Goal: Find specific page/section: Find specific page/section

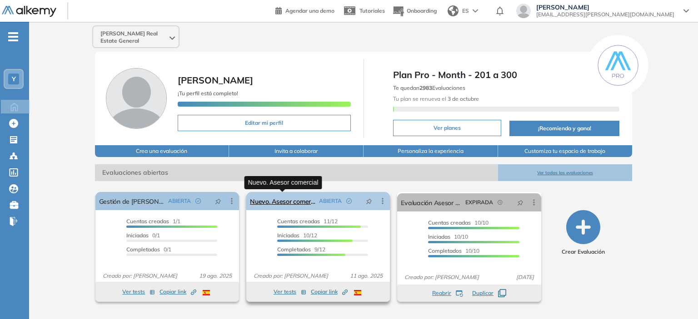
click at [289, 200] on link "Nuevo. Asesor comercial" at bounding box center [282, 201] width 65 height 18
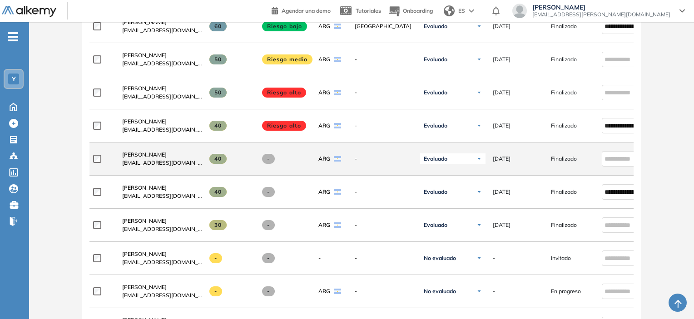
scroll to position [227, 0]
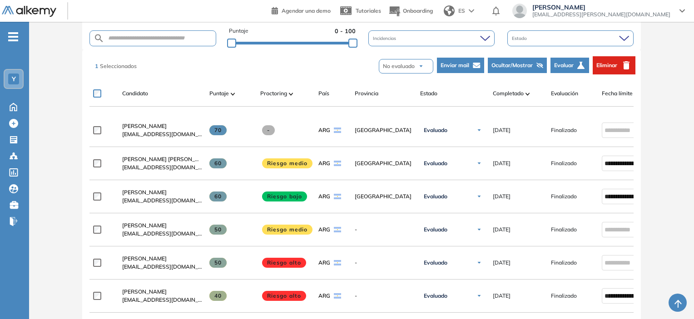
click at [607, 67] on span "Eliminar" at bounding box center [607, 65] width 21 height 8
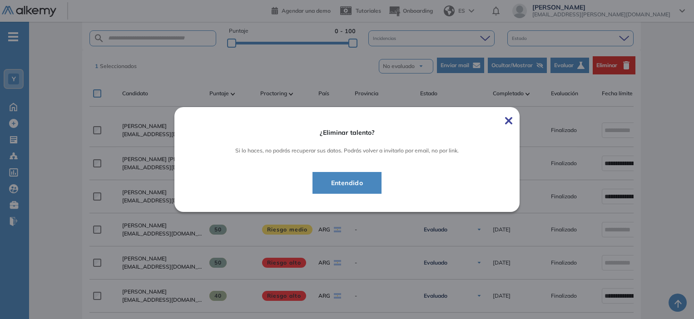
click at [362, 189] on span "Entendido" at bounding box center [347, 183] width 47 height 11
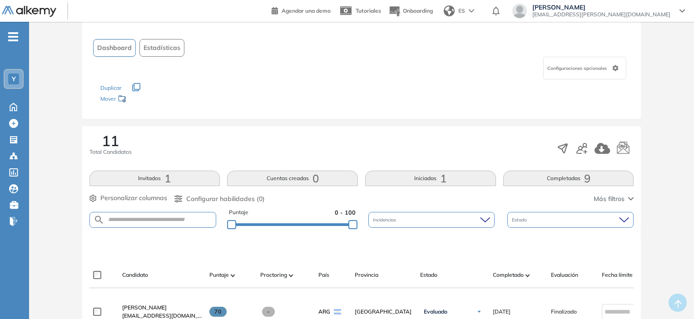
click at [414, 176] on button "Iniciadas 1" at bounding box center [430, 178] width 131 height 15
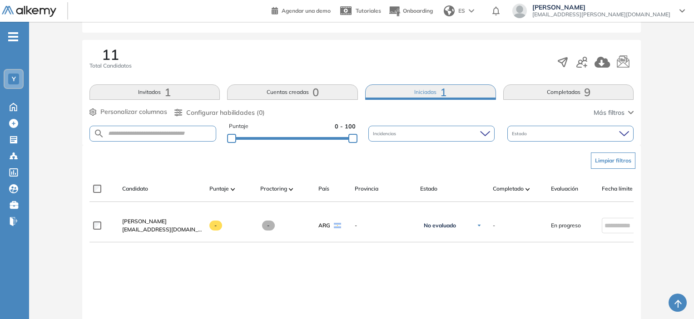
scroll to position [136, 0]
